Goal: Information Seeking & Learning: Learn about a topic

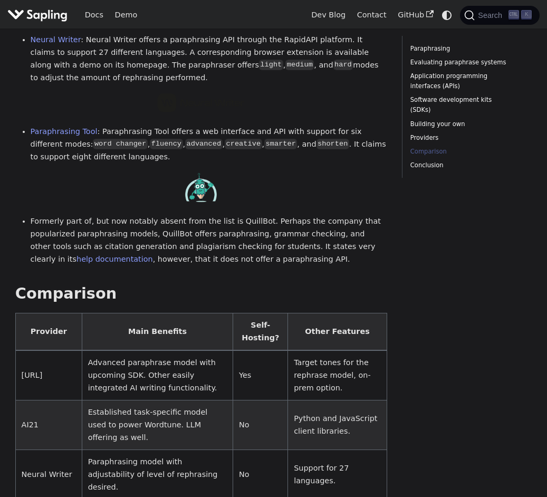
scroll to position [1689, 0]
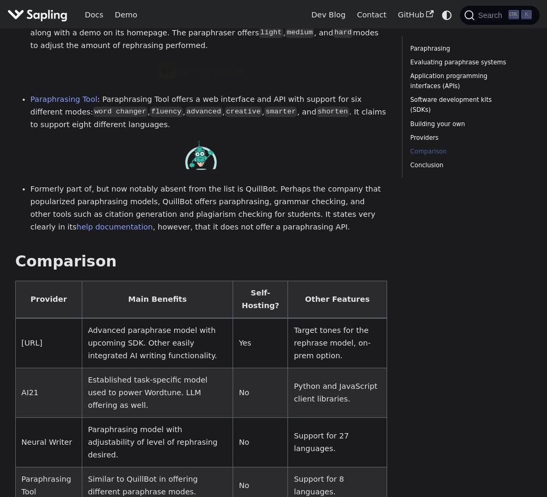
click at [44, 318] on td "[URL]" at bounding box center [48, 343] width 66 height 50
copy td "[URL]"
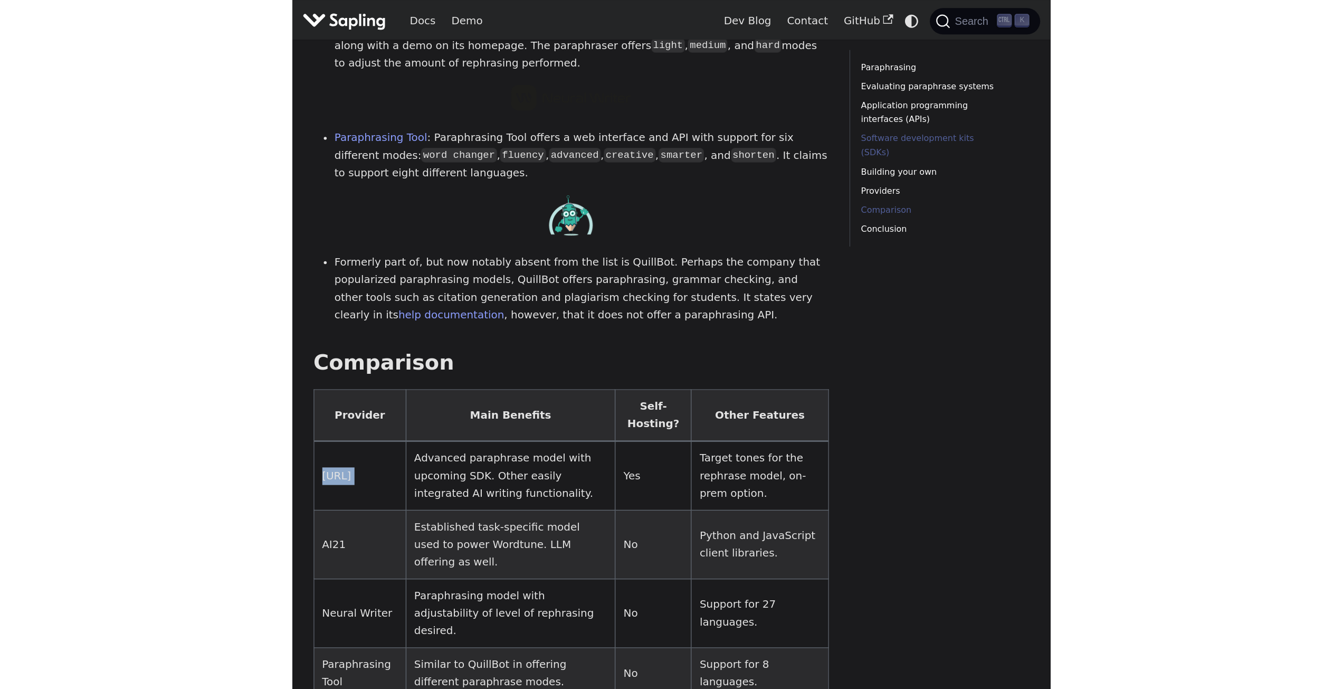
scroll to position [1469, 0]
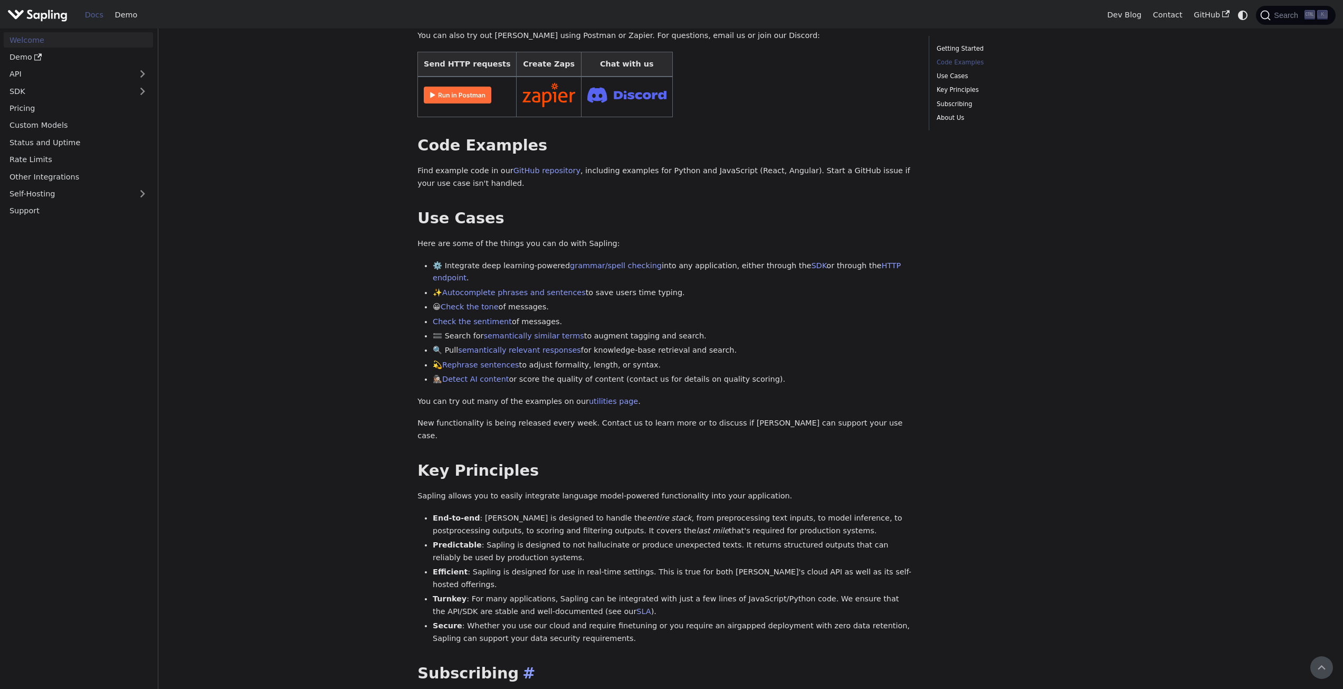
scroll to position [213, 0]
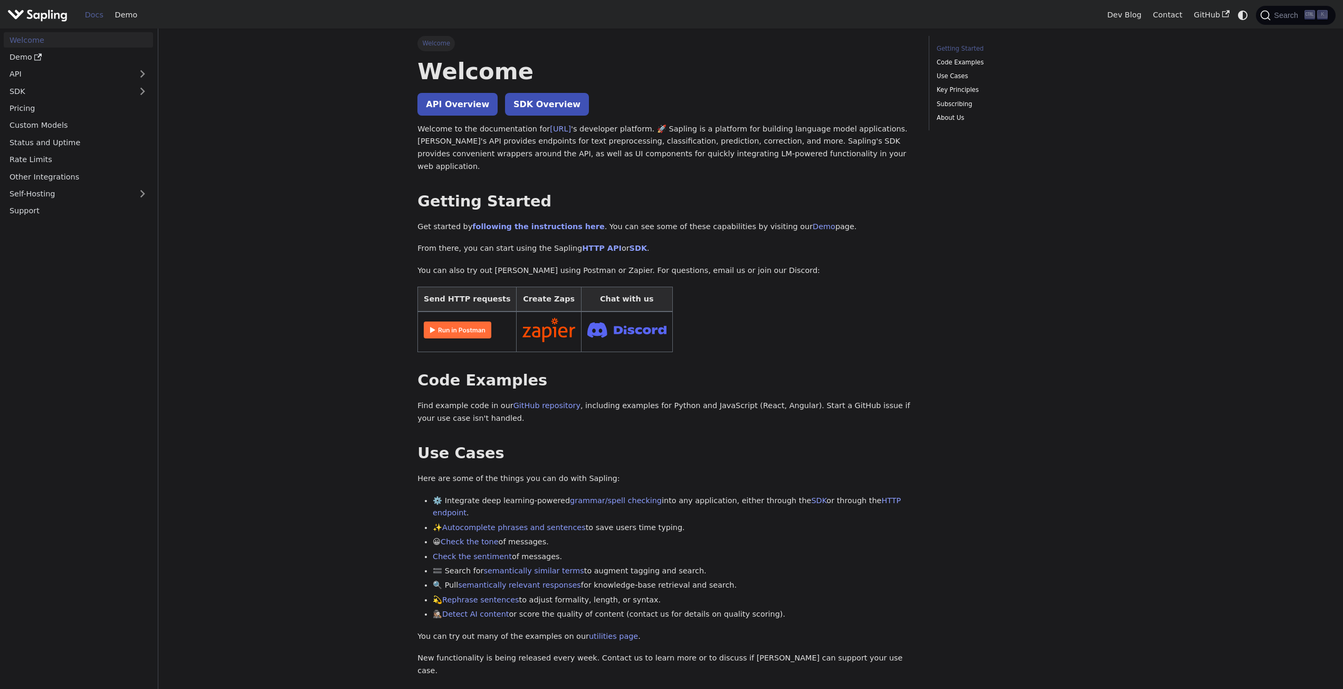
click at [482, 321] on img at bounding box center [458, 329] width 68 height 17
click at [550, 128] on link "[URL]" at bounding box center [560, 129] width 21 height 8
